Goal: Transaction & Acquisition: Purchase product/service

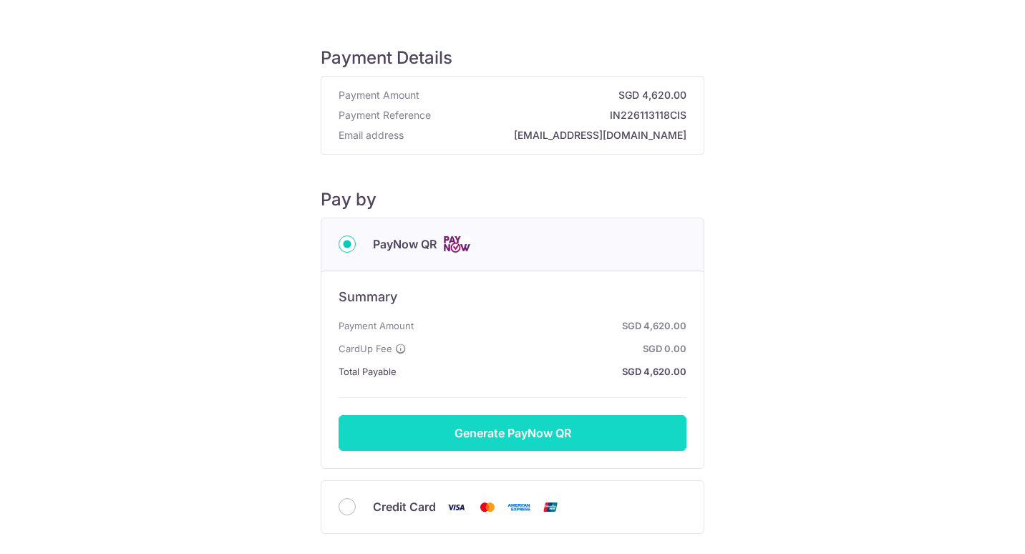
click at [540, 432] on button "Generate PayNow QR" at bounding box center [513, 433] width 348 height 36
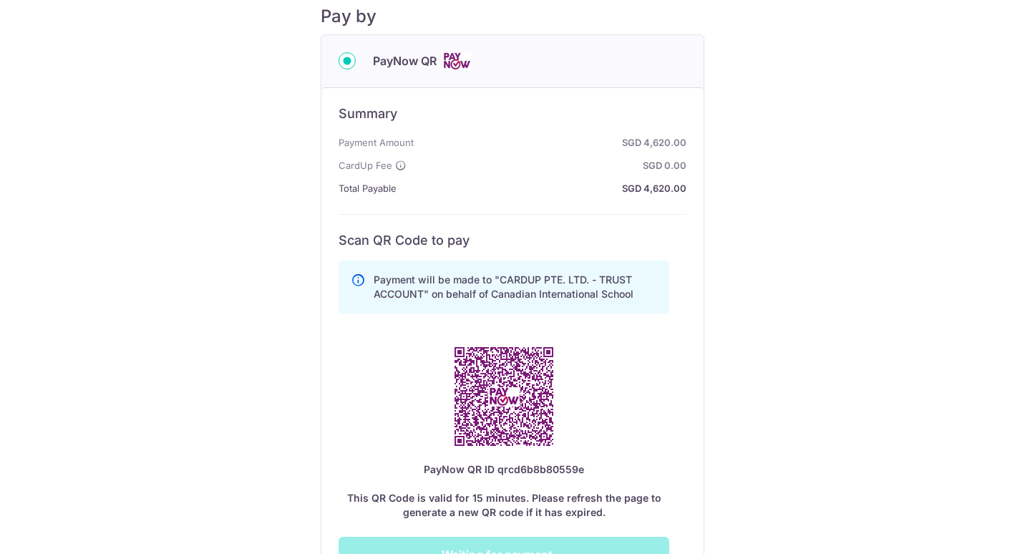
scroll to position [286, 0]
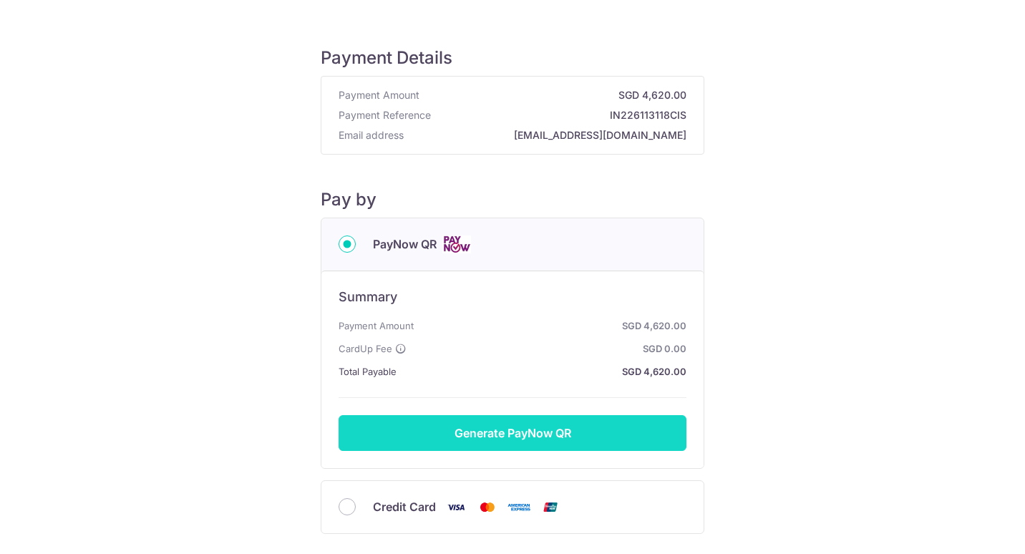
click at [543, 439] on button "Generate PayNow QR" at bounding box center [513, 433] width 348 height 36
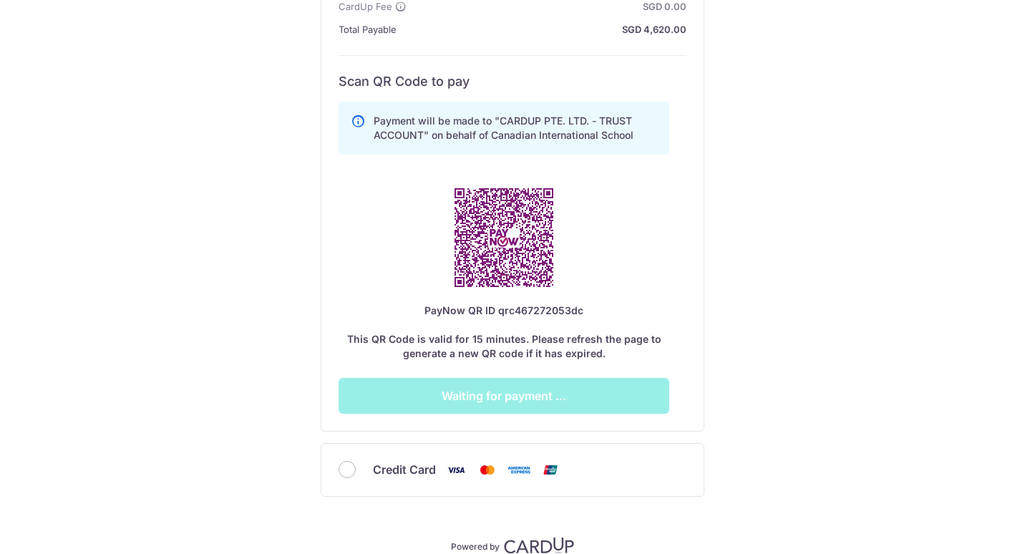
scroll to position [358, 0]
